Goal: Task Accomplishment & Management: Manage account settings

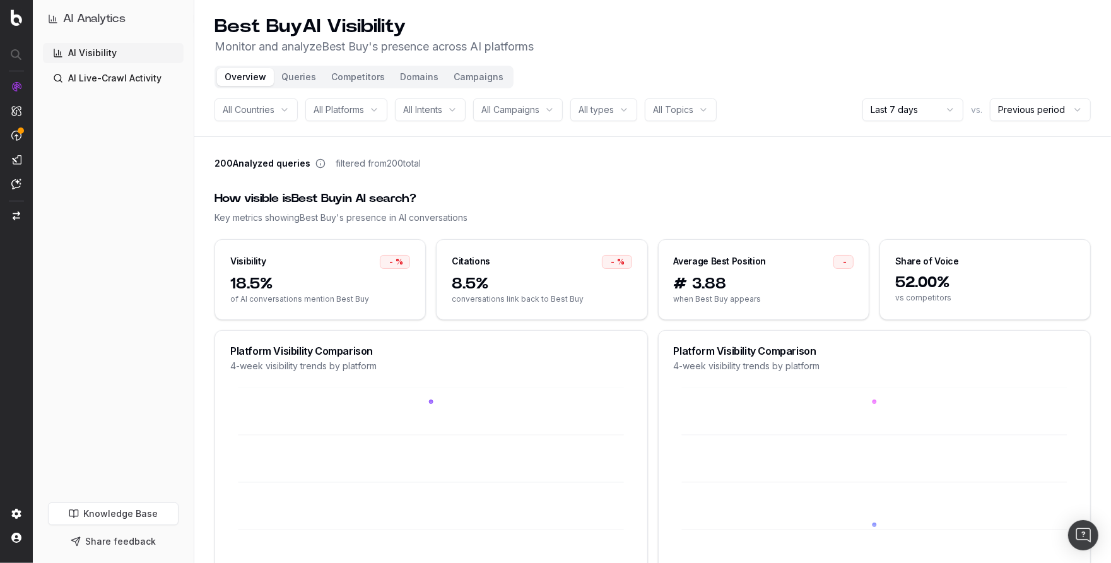
click at [478, 78] on button "Campaigns" at bounding box center [478, 77] width 65 height 18
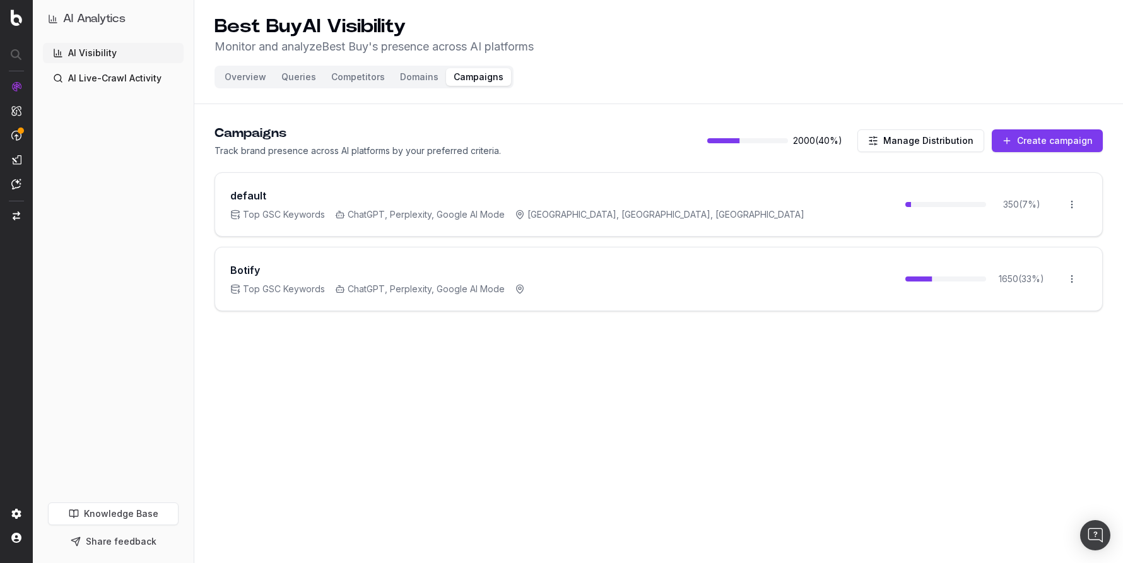
click at [268, 80] on button "Overview" at bounding box center [245, 77] width 57 height 18
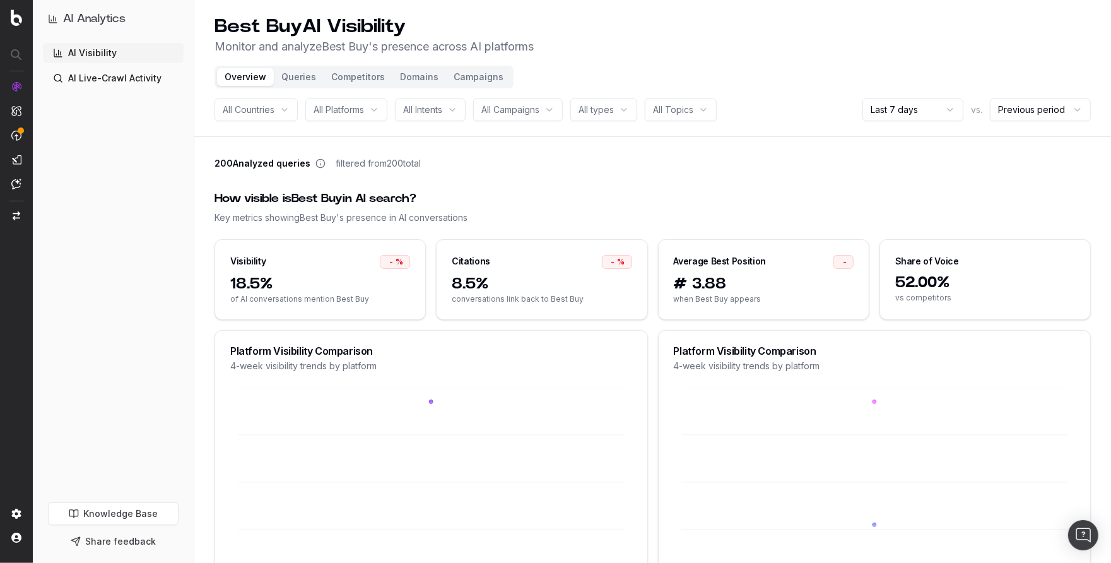
click at [116, 515] on link "Knowledge Base" at bounding box center [113, 513] width 131 height 23
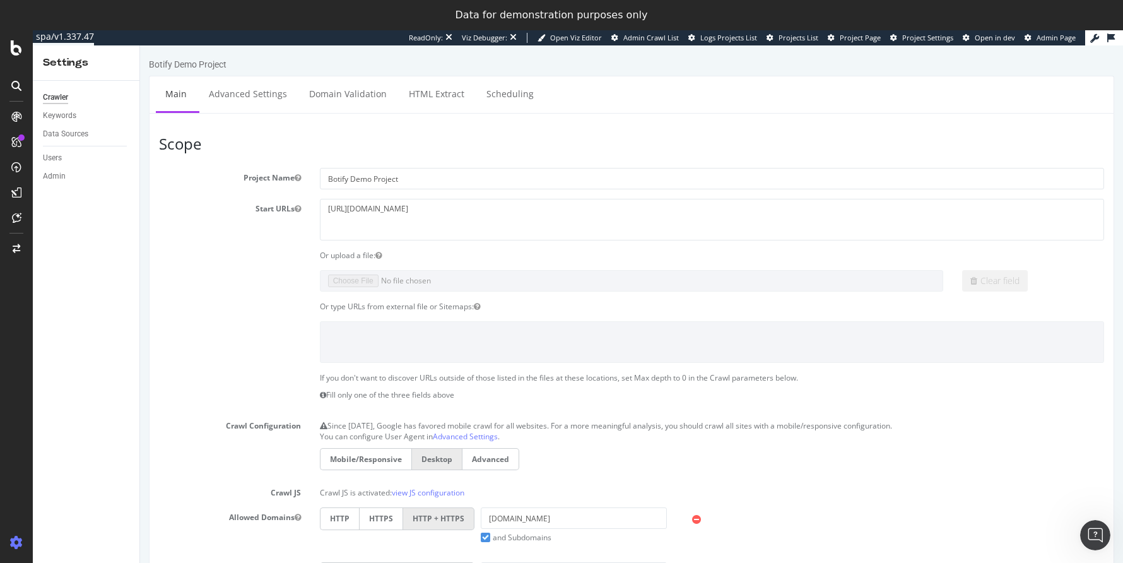
click at [23, 40] on div at bounding box center [16, 311] width 33 height 563
click at [16, 50] on icon at bounding box center [16, 47] width 11 height 15
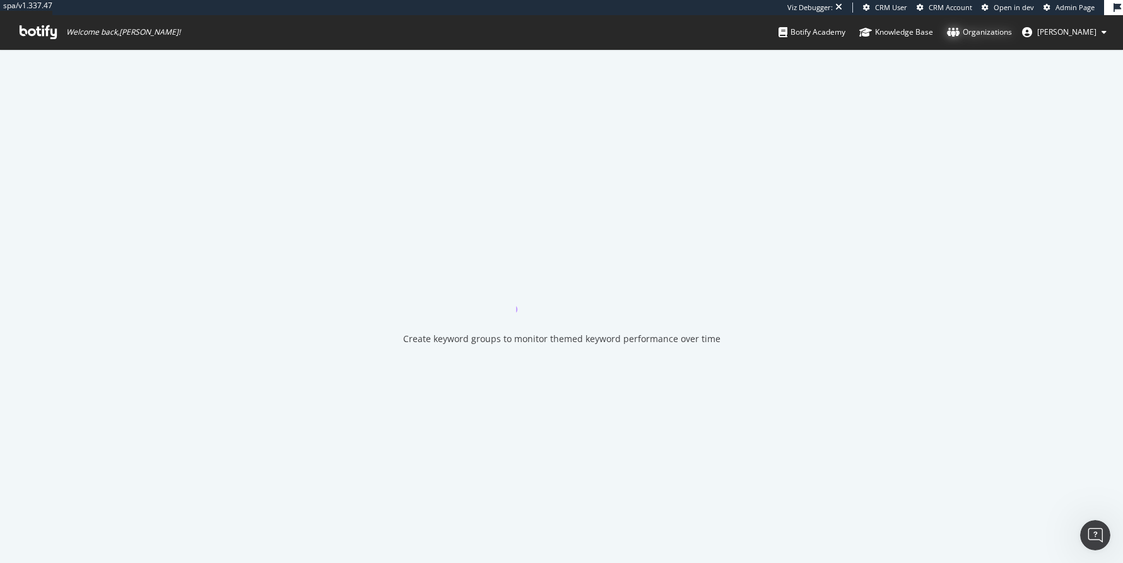
click at [1012, 28] on div "Organizations" at bounding box center [979, 32] width 65 height 13
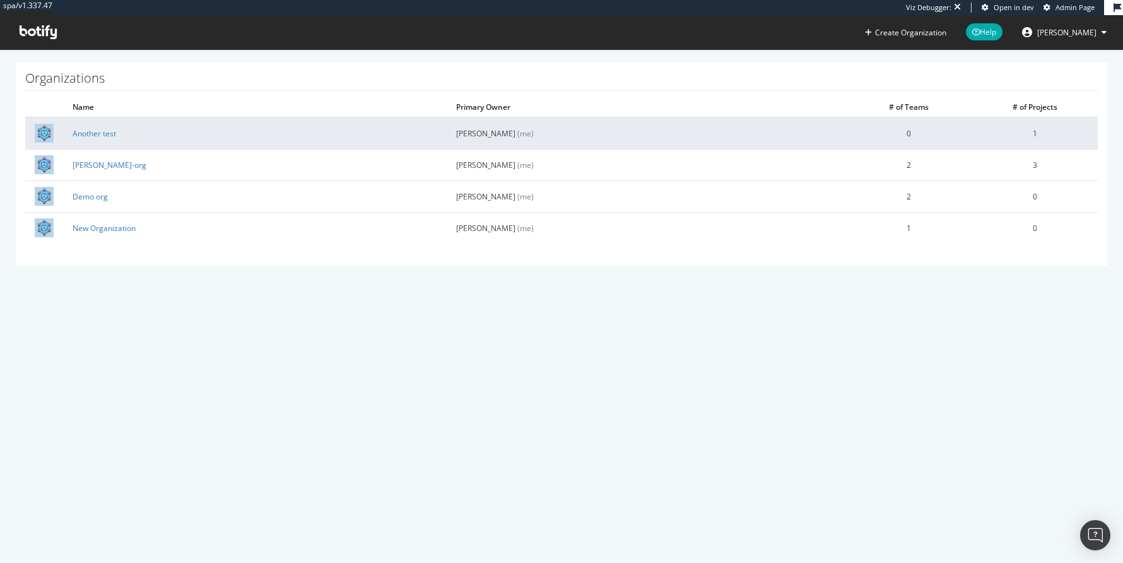
click at [88, 138] on td "Another test" at bounding box center [254, 133] width 383 height 32
click at [88, 134] on link "Another test" at bounding box center [95, 133] width 44 height 11
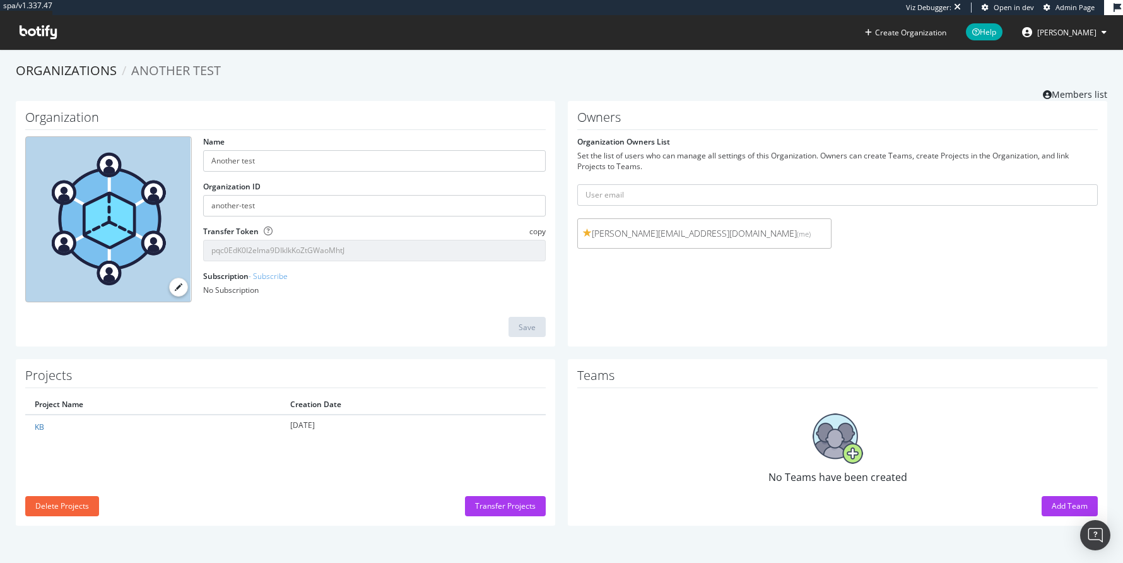
click at [1051, 502] on div "Add Team" at bounding box center [1069, 505] width 36 height 11
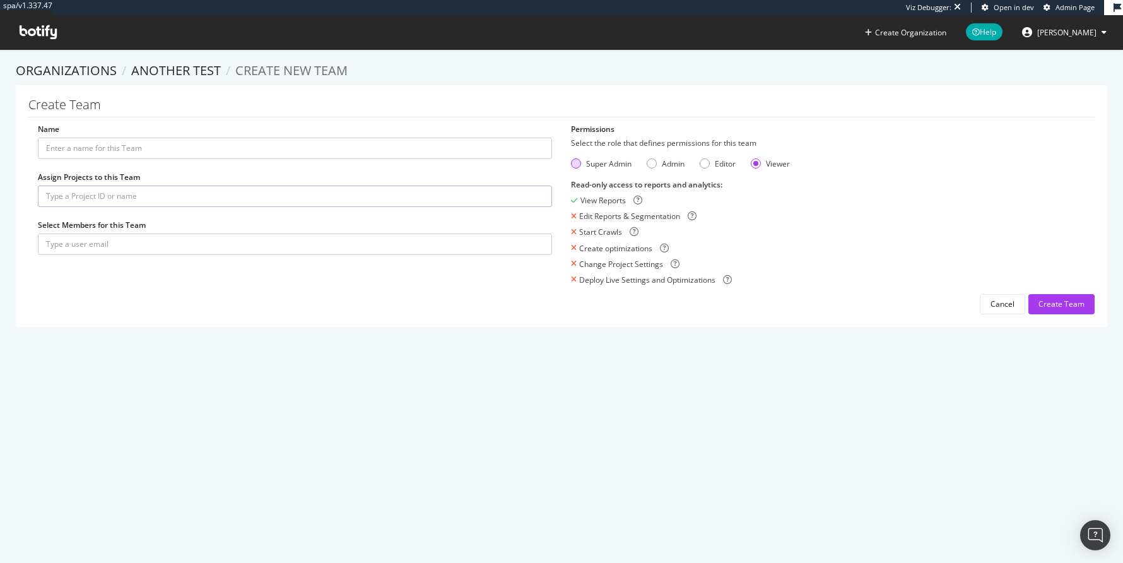
click at [586, 166] on div "Super Admin" at bounding box center [608, 163] width 45 height 11
